Goal: Information Seeking & Learning: Check status

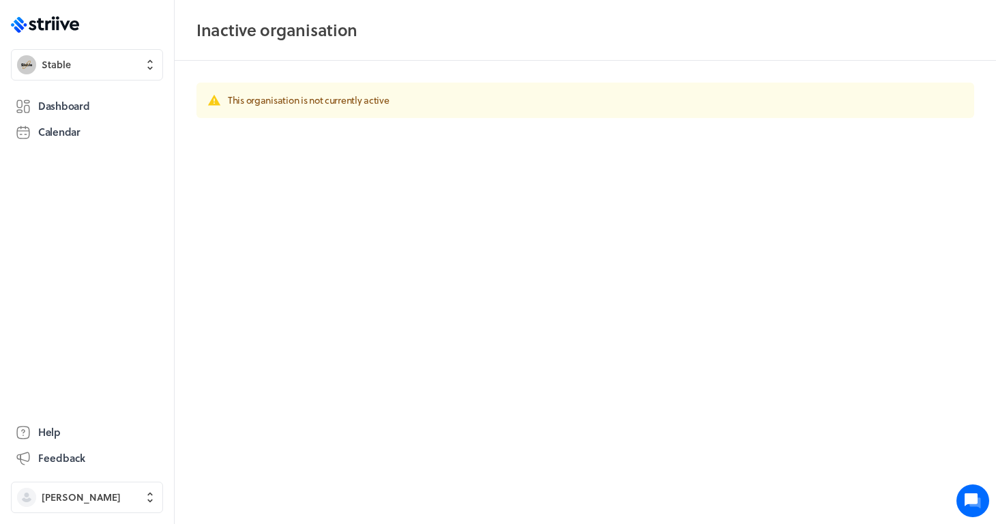
click at [94, 43] on div ".st0{fill:#006BFF;} .st1{fill:#0A121C;} .st2{fill:url(#SVGID_1_);} .st3{fill:ur…" at bounding box center [87, 262] width 174 height 524
click at [94, 54] on button "Stable" at bounding box center [87, 64] width 152 height 31
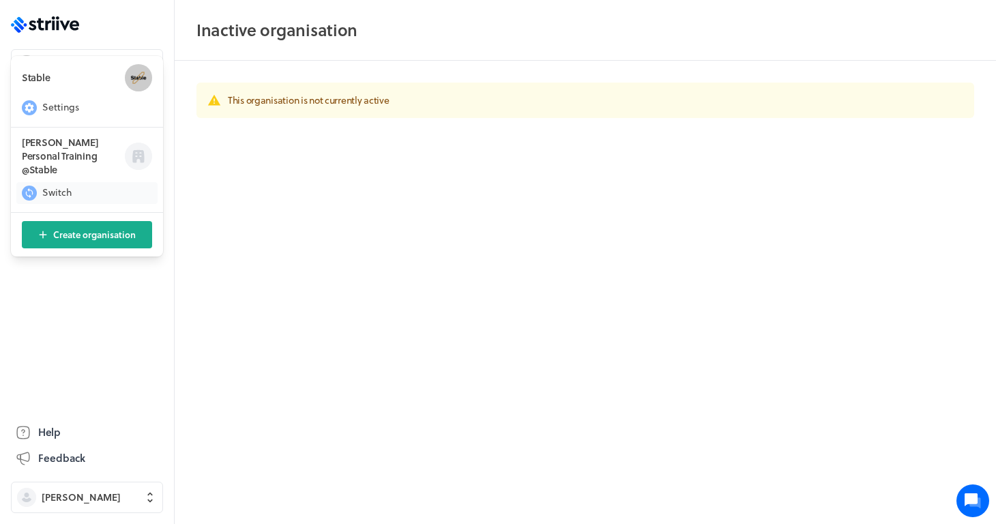
click at [59, 186] on span "Switch" at bounding box center [56, 193] width 29 height 14
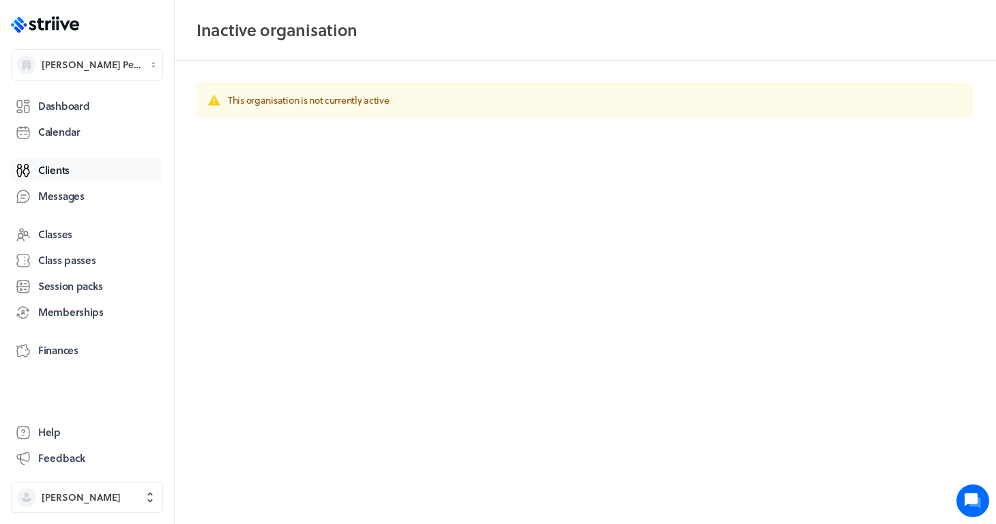
click at [54, 169] on span "Clients" at bounding box center [53, 170] width 31 height 14
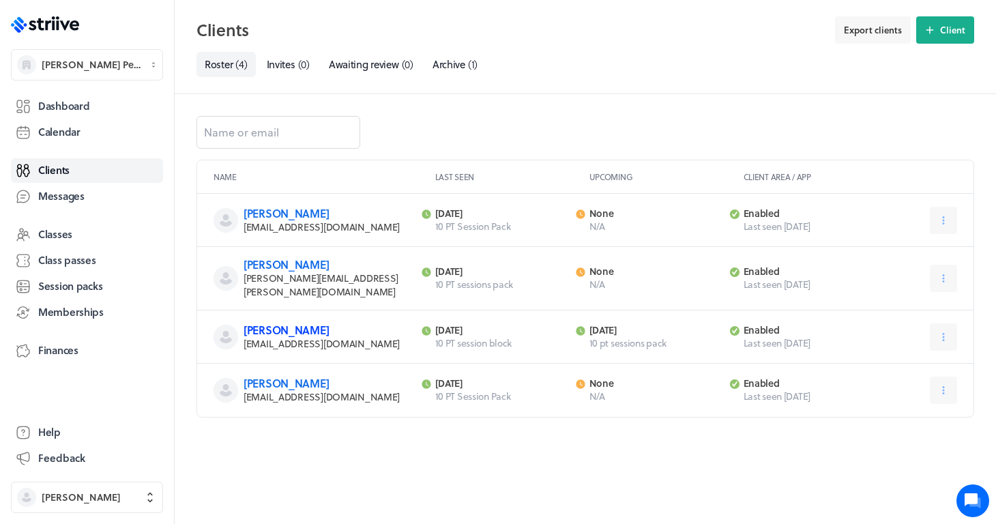
click at [265, 322] on link "[PERSON_NAME]" at bounding box center [286, 330] width 85 height 16
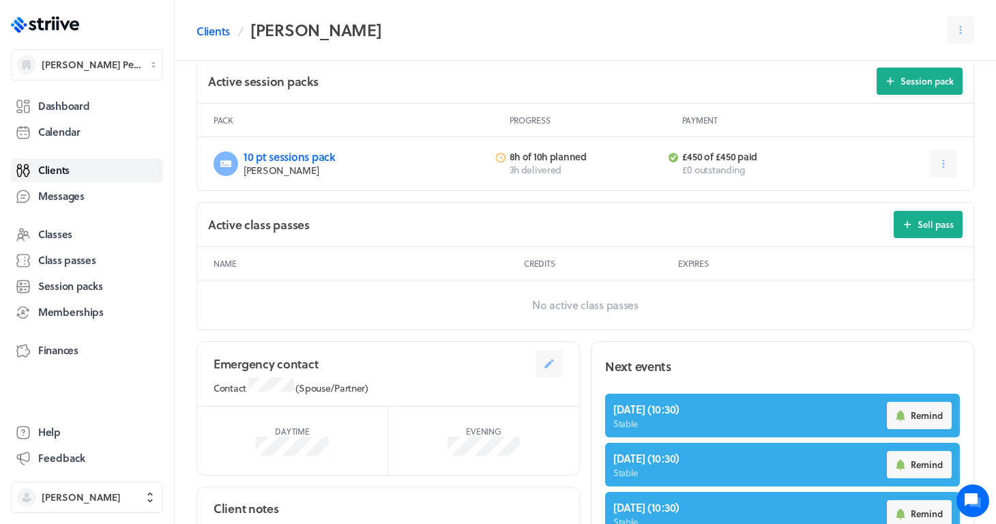
scroll to position [467, 0]
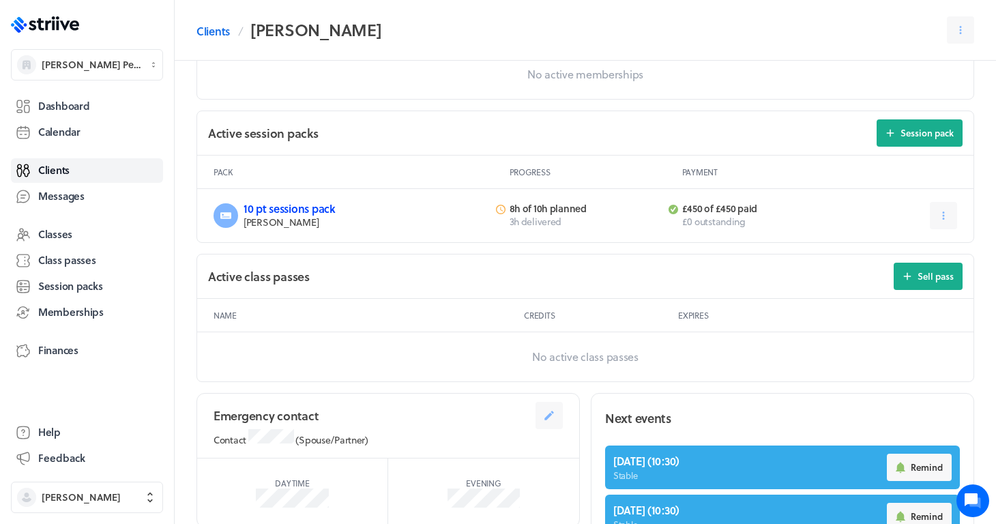
click at [313, 215] on link "10 pt sessions pack" at bounding box center [290, 209] width 92 height 16
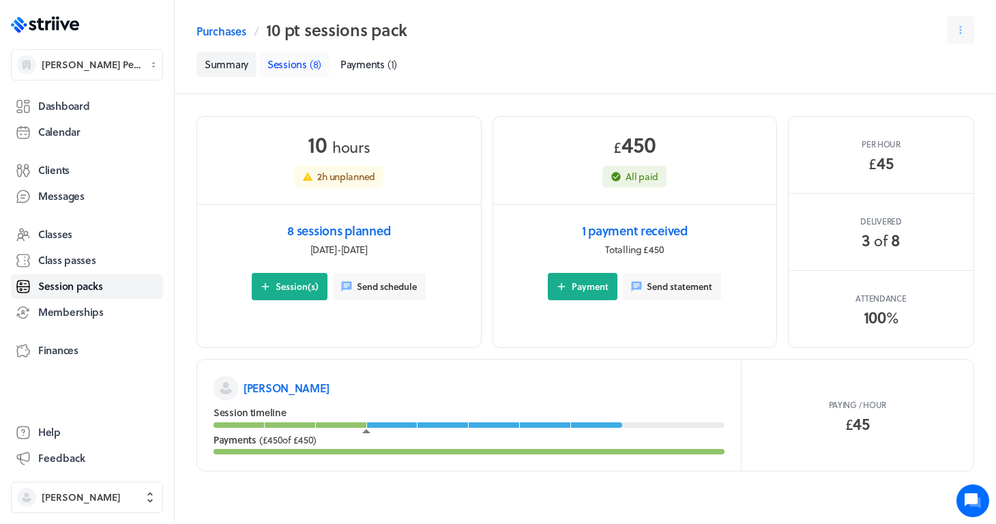
click at [296, 57] on span "Sessions" at bounding box center [288, 64] width 40 height 15
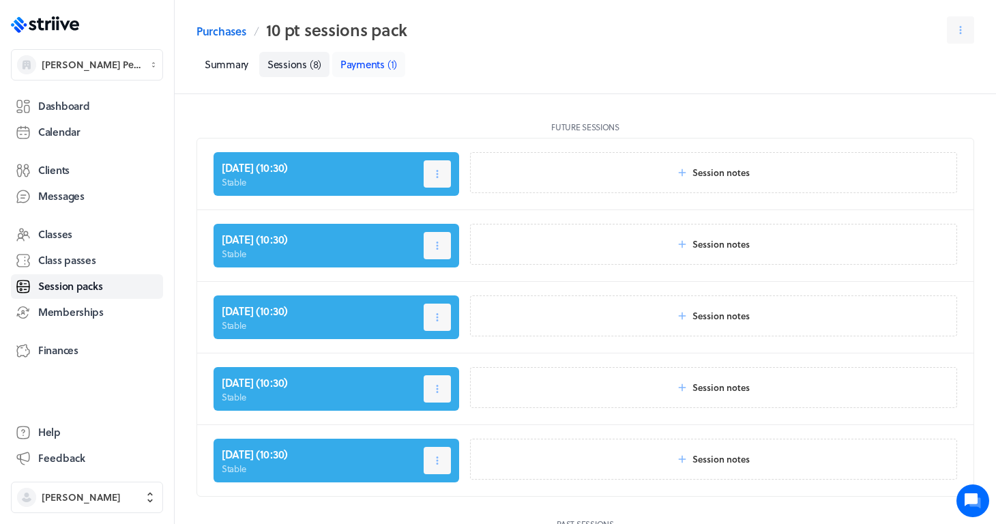
click at [379, 66] on span "Payments" at bounding box center [363, 64] width 44 height 15
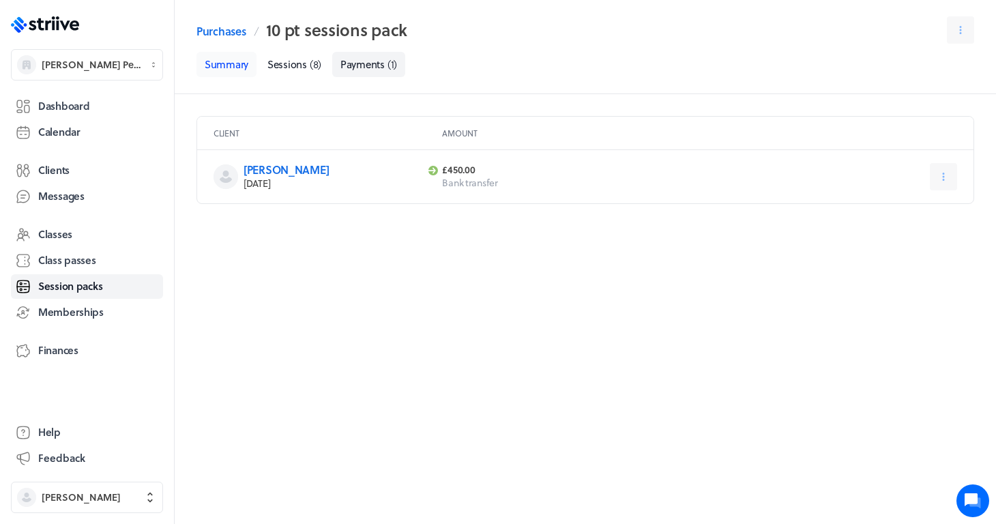
click at [235, 74] on link "Summary" at bounding box center [227, 64] width 60 height 25
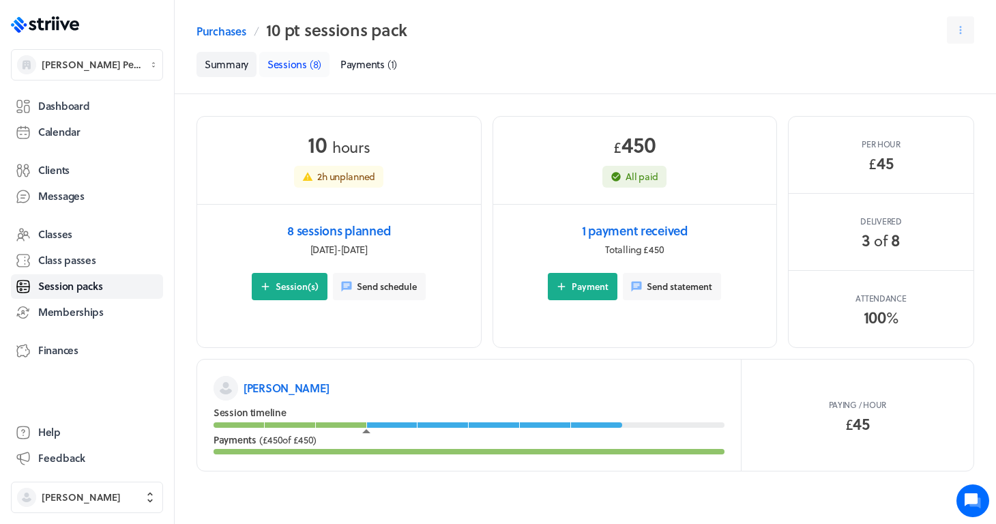
click at [319, 62] on span "( 8 )" at bounding box center [316, 64] width 12 height 15
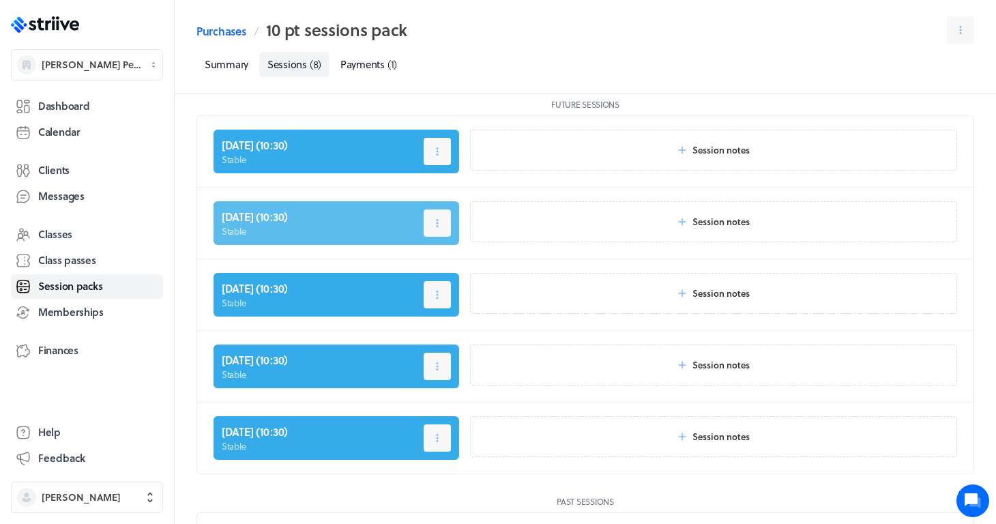
scroll to position [18, 0]
